Goal: Information Seeking & Learning: Learn about a topic

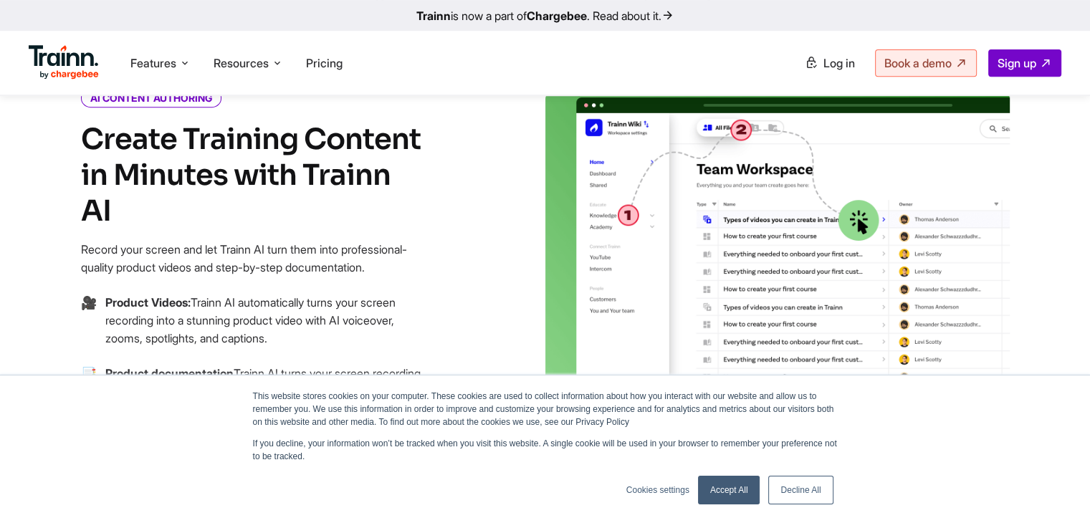
scroll to position [622, 0]
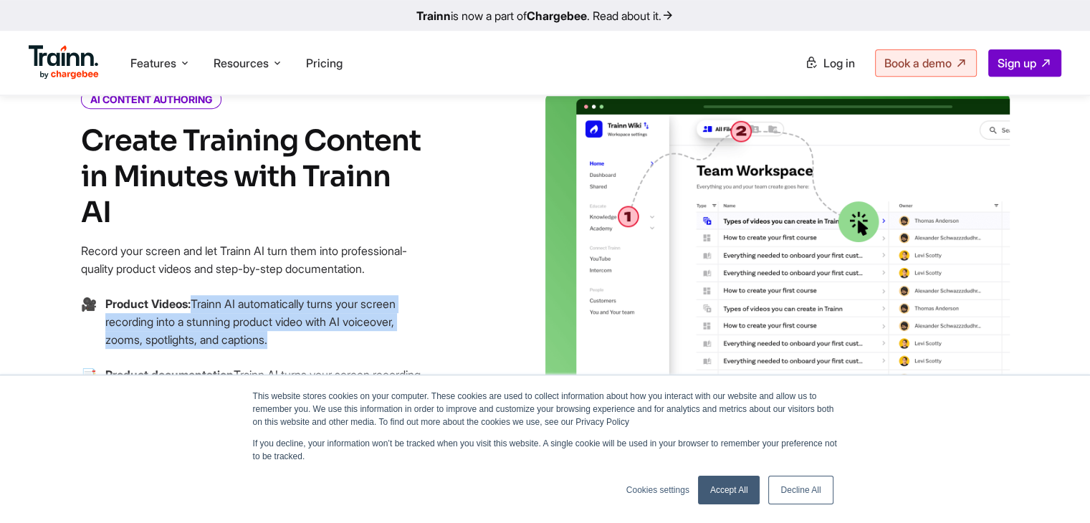
drag, startPoint x: 199, startPoint y: 287, endPoint x: 300, endPoint y: 320, distance: 106.2
click at [300, 320] on p "Product Videos: Trainn AI automatically turns your screen recording into a stun…" at bounding box center [265, 322] width 320 height 54
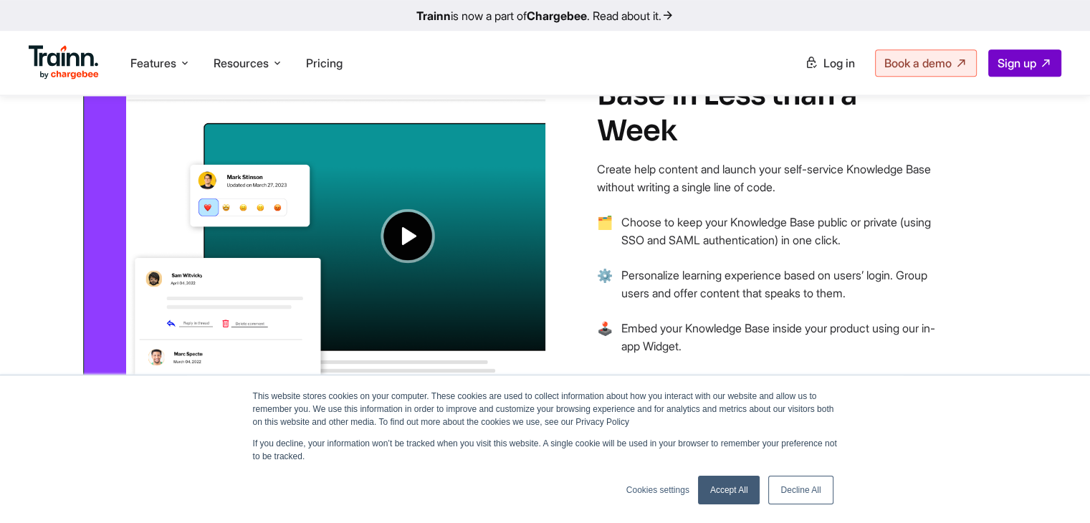
scroll to position [1102, 0]
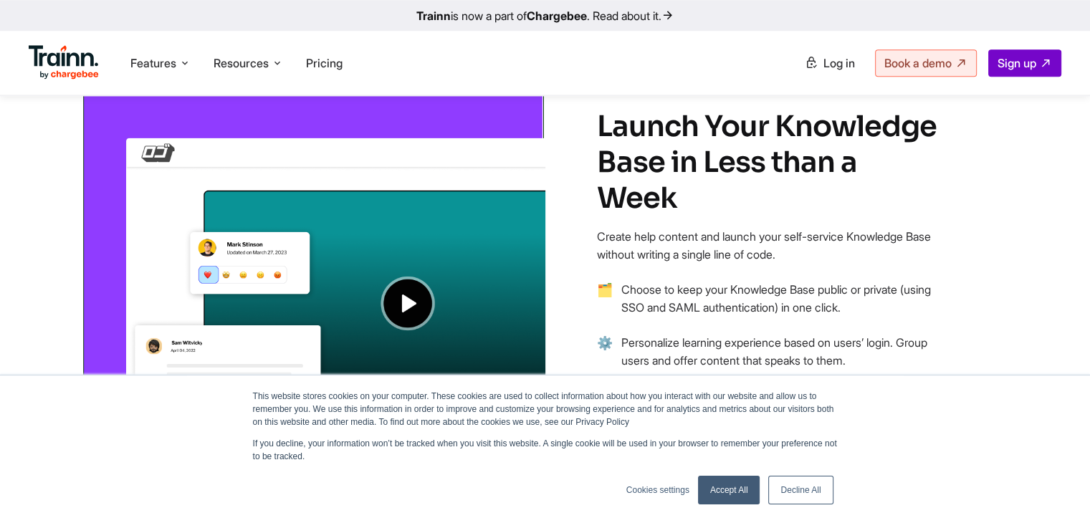
drag, startPoint x: 596, startPoint y: 124, endPoint x: 940, endPoint y: 160, distance: 345.8
click at [940, 160] on div "NO CODE KNOWLEDGE BASE Launch Your Knowledge Base in Less than a Week Create he…" at bounding box center [803, 297] width 516 height 440
click at [774, 281] on p "Choose to keep your Knowledge Base public or private (using SSO and SAML authen…" at bounding box center [781, 299] width 320 height 36
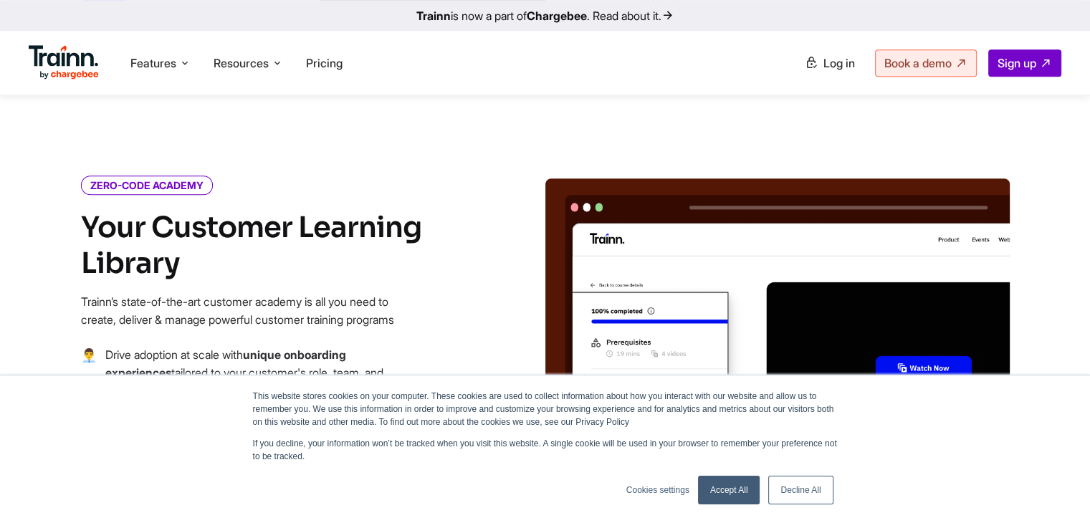
scroll to position [1513, 0]
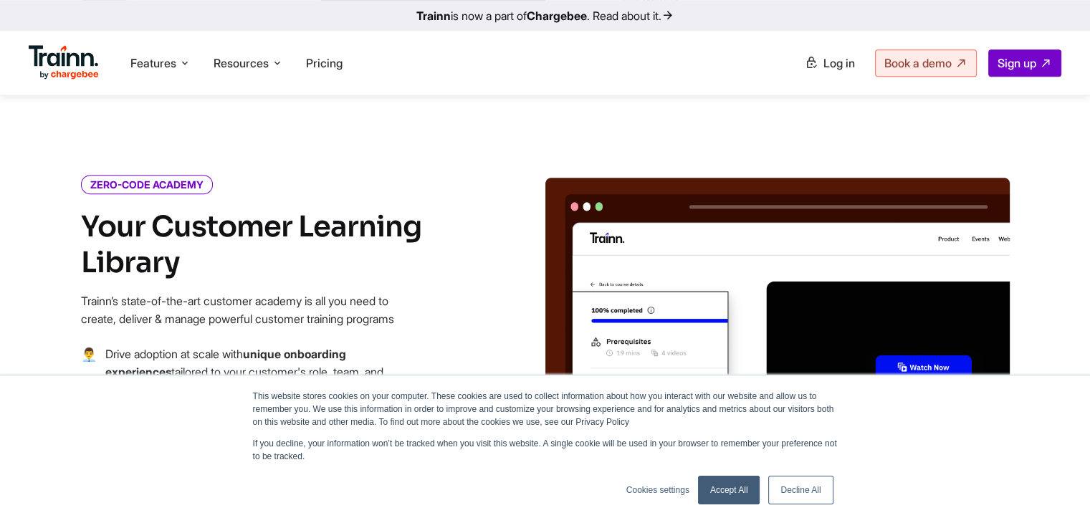
drag, startPoint x: 82, startPoint y: 179, endPoint x: 186, endPoint y: 211, distance: 108.8
click at [186, 211] on h4 "Your Customer Learning Library" at bounding box center [253, 245] width 344 height 72
click at [197, 226] on h4 "Your Customer Learning Library" at bounding box center [253, 245] width 344 height 72
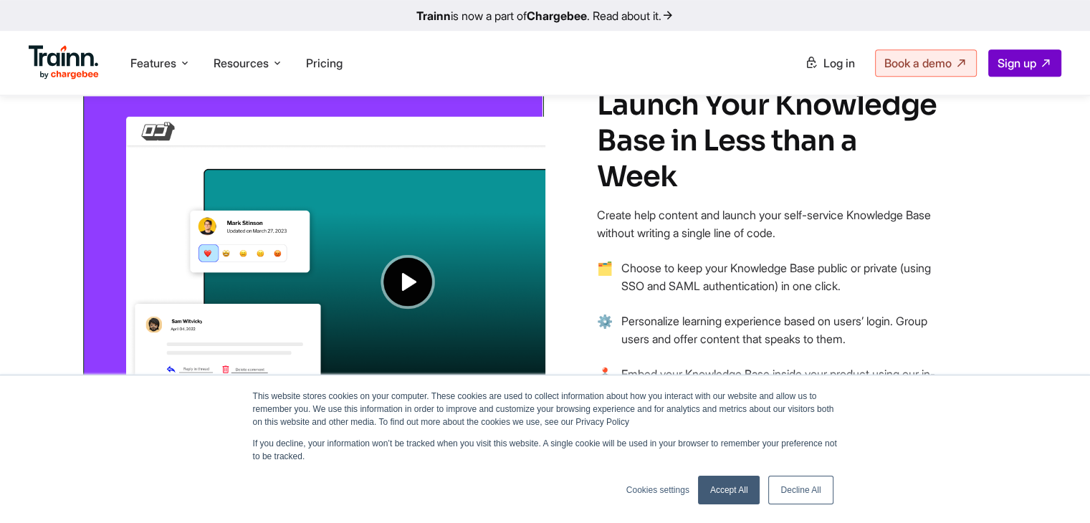
scroll to position [1265, 0]
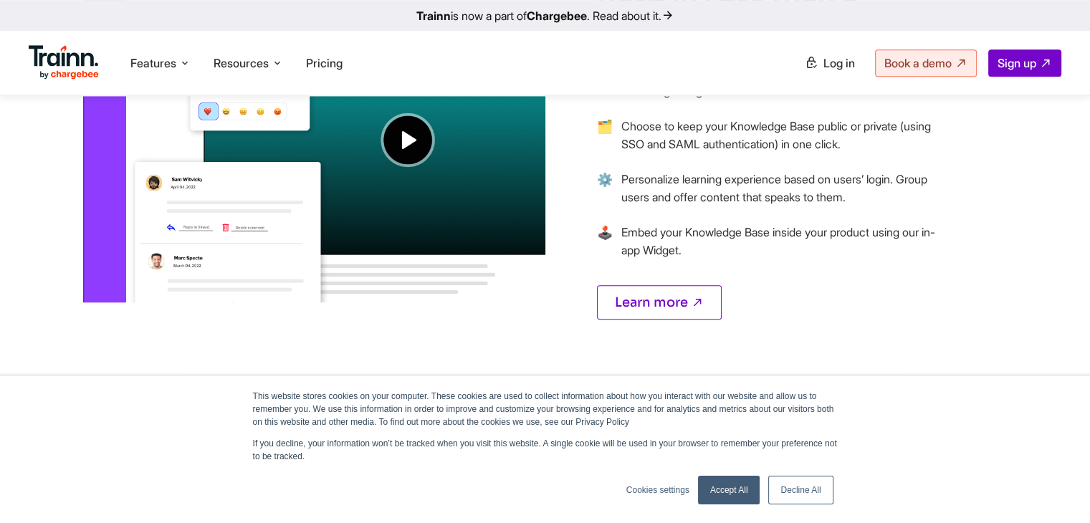
click at [739, 501] on link "Accept All" at bounding box center [729, 490] width 62 height 29
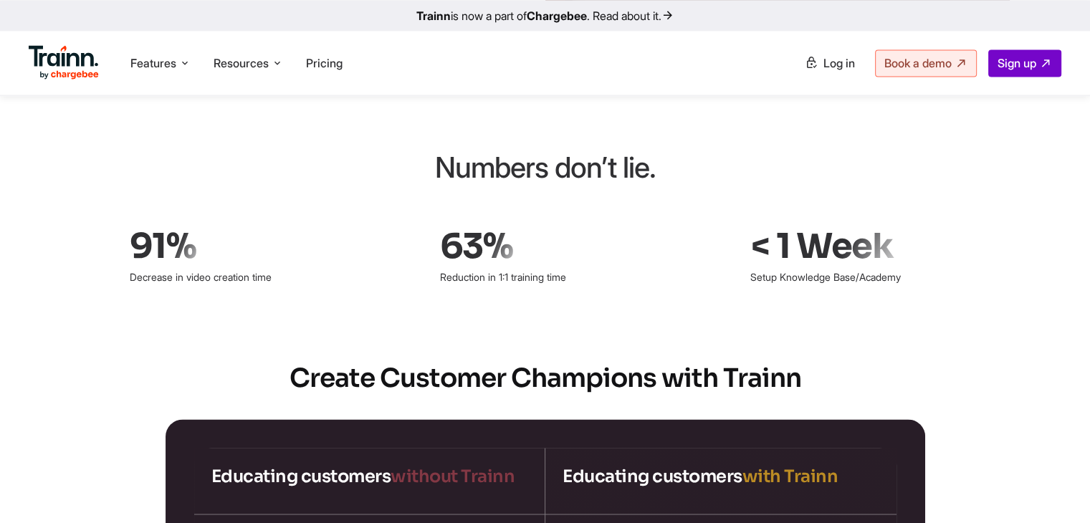
scroll to position [2109, 0]
drag, startPoint x: 136, startPoint y: 229, endPoint x: 959, endPoint y: 219, distance: 822.5
click at [959, 224] on div "91% Decrease in video creation time 63% Reduction in 1:1 training time < 1 Week…" at bounding box center [545, 256] width 831 height 65
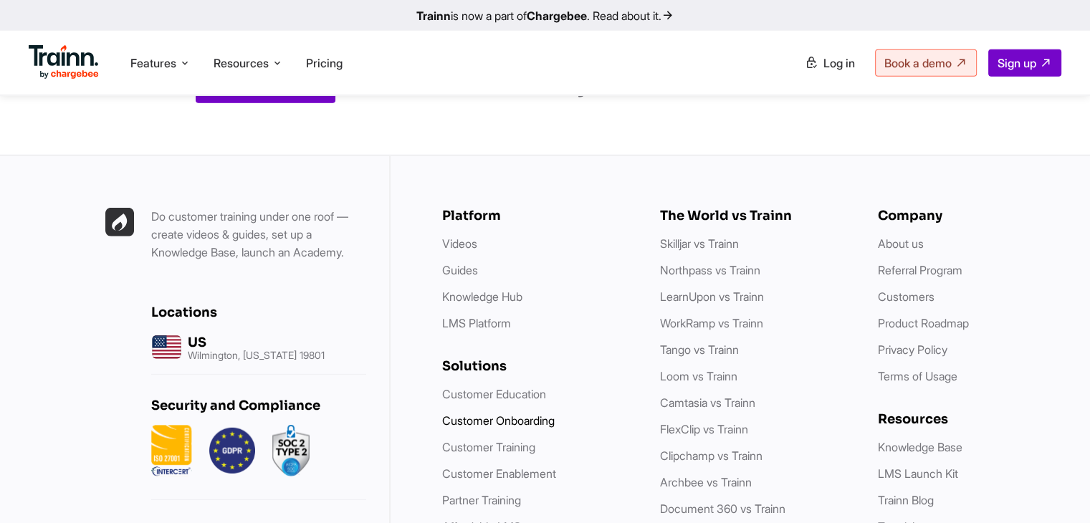
scroll to position [4019, 0]
